Goal: Information Seeking & Learning: Understand process/instructions

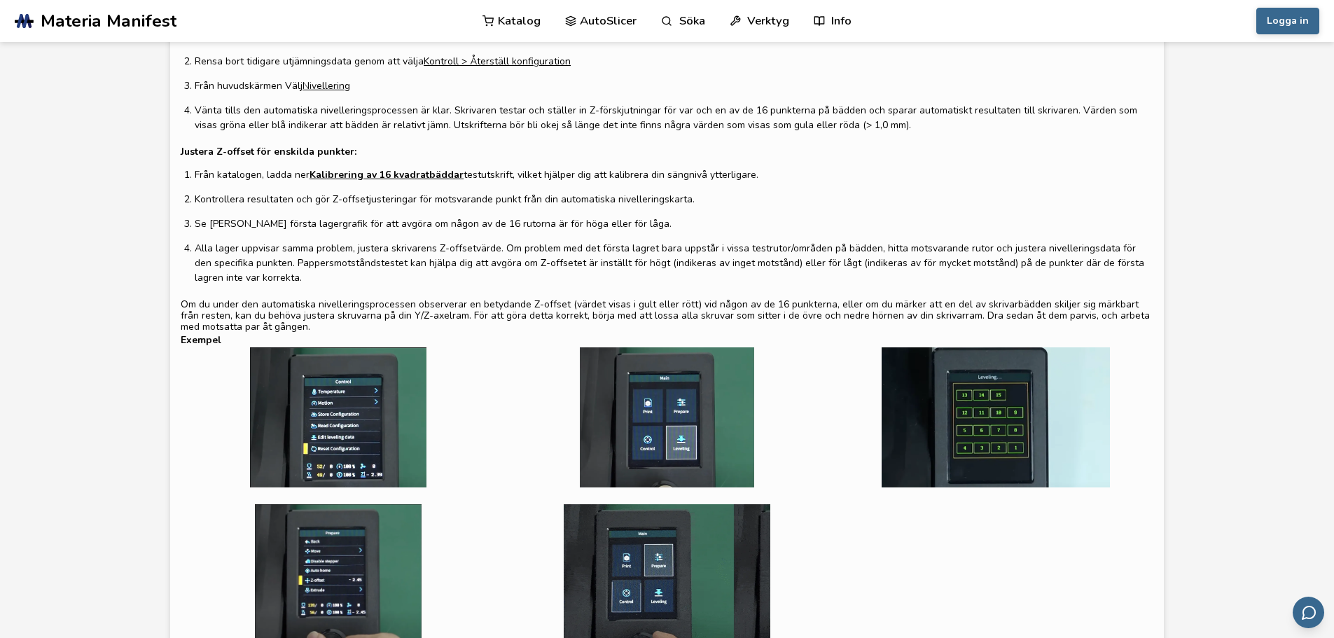
scroll to position [140, 0]
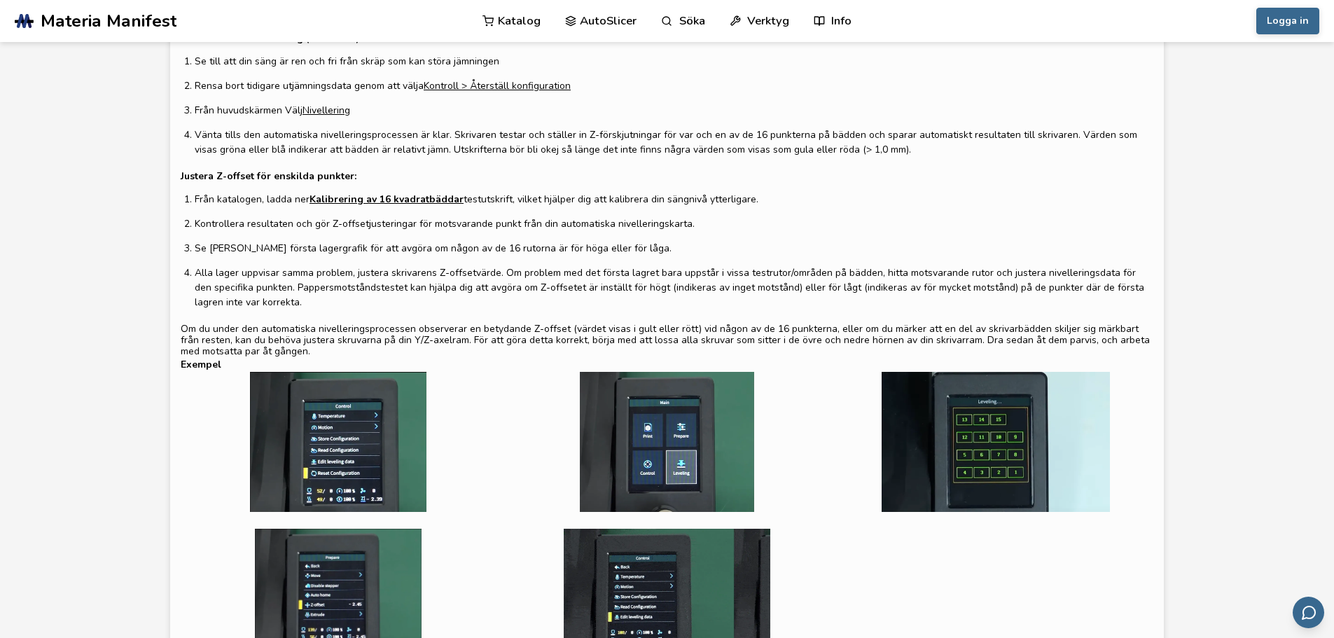
click at [363, 198] on font "Kalibrering av 16 kvadratbäddar" at bounding box center [387, 199] width 154 height 13
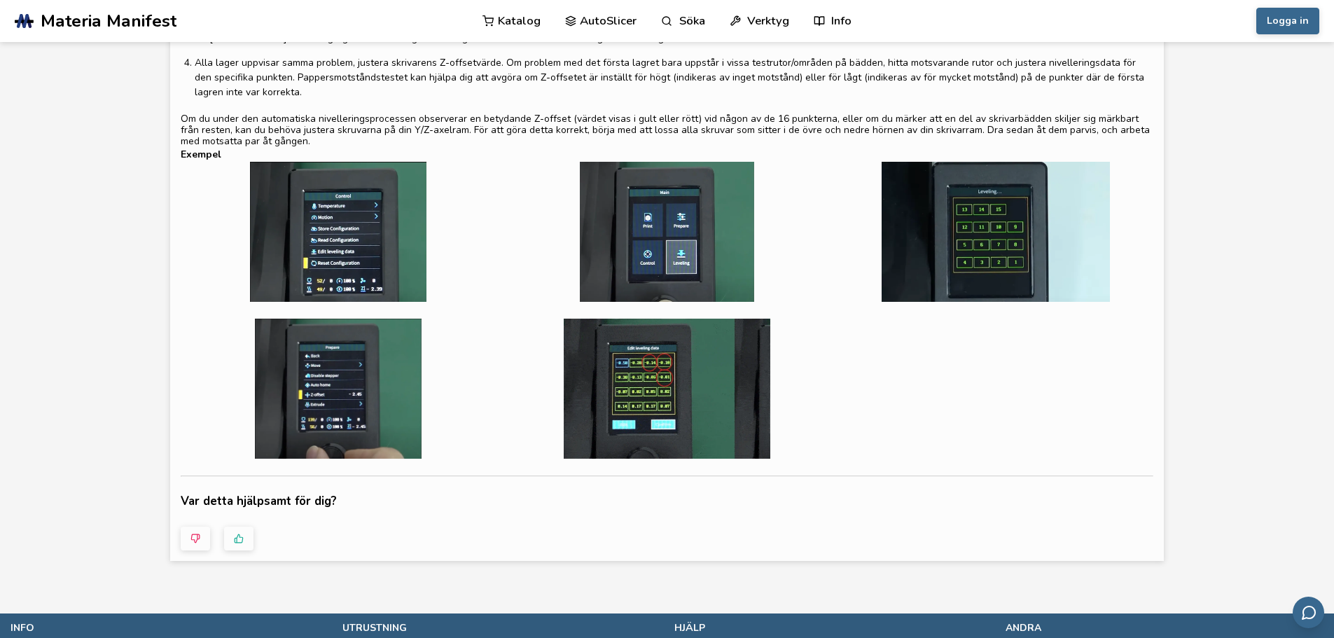
scroll to position [210, 0]
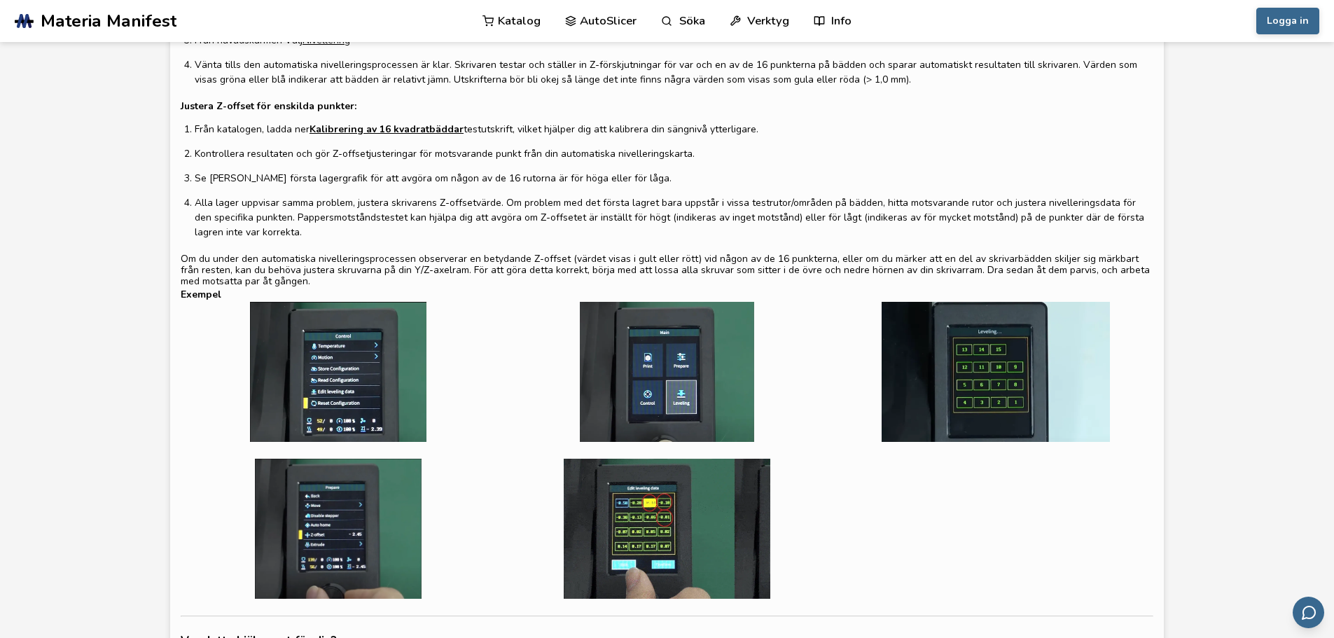
click at [421, 132] on font "Kalibrering av 16 kvadratbäddar" at bounding box center [387, 129] width 154 height 13
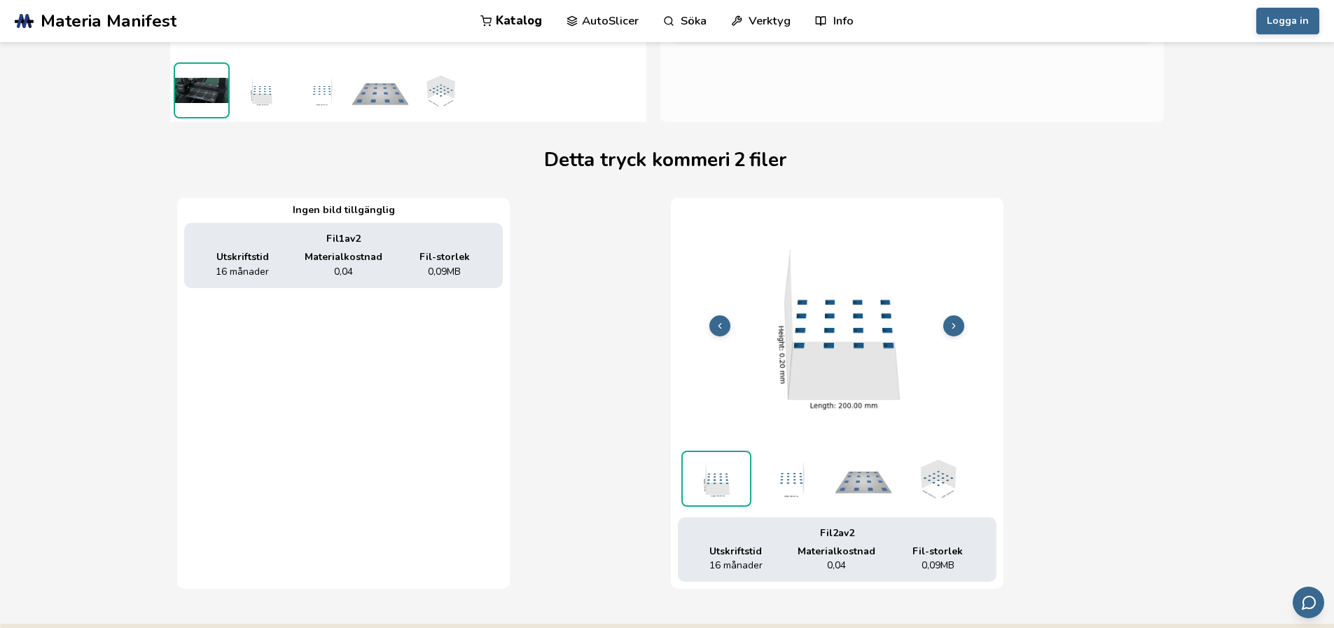
scroll to position [420, 6]
